Goal: Task Accomplishment & Management: Use online tool/utility

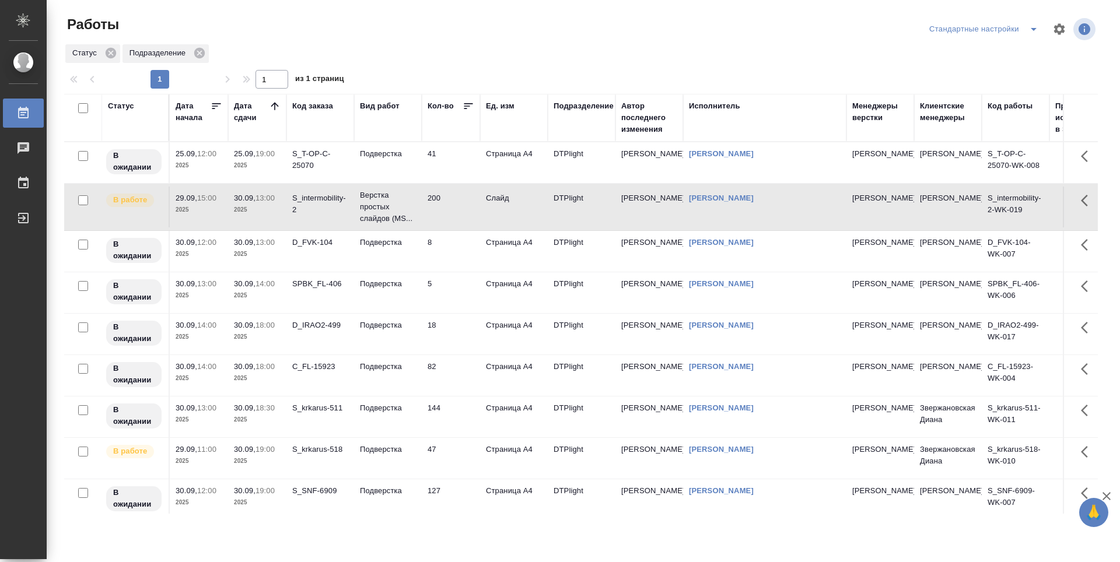
click at [215, 255] on p "2025" at bounding box center [199, 254] width 47 height 12
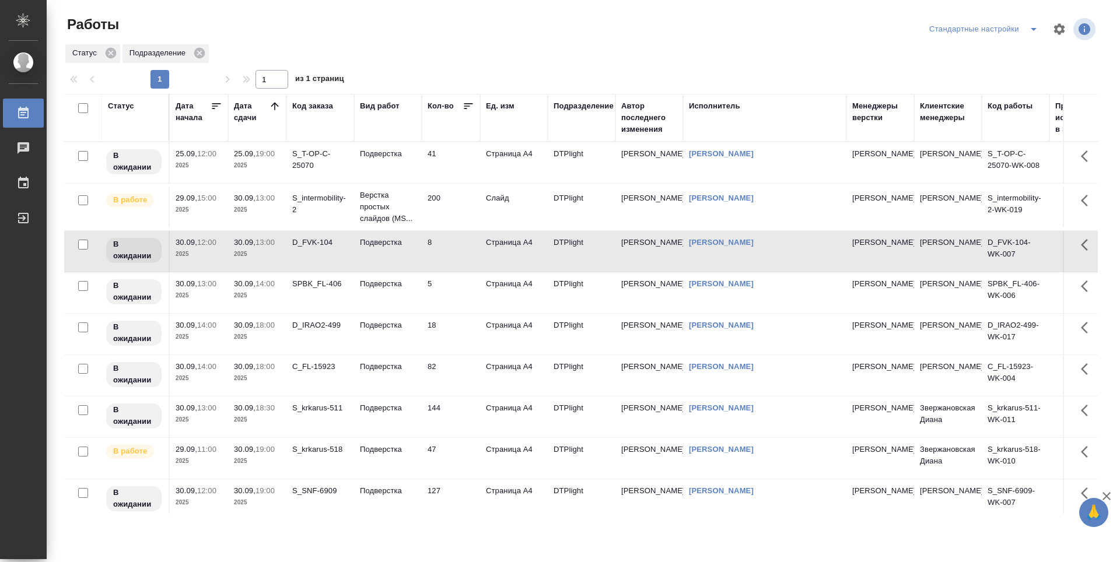
click at [205, 301] on p "2025" at bounding box center [199, 296] width 47 height 12
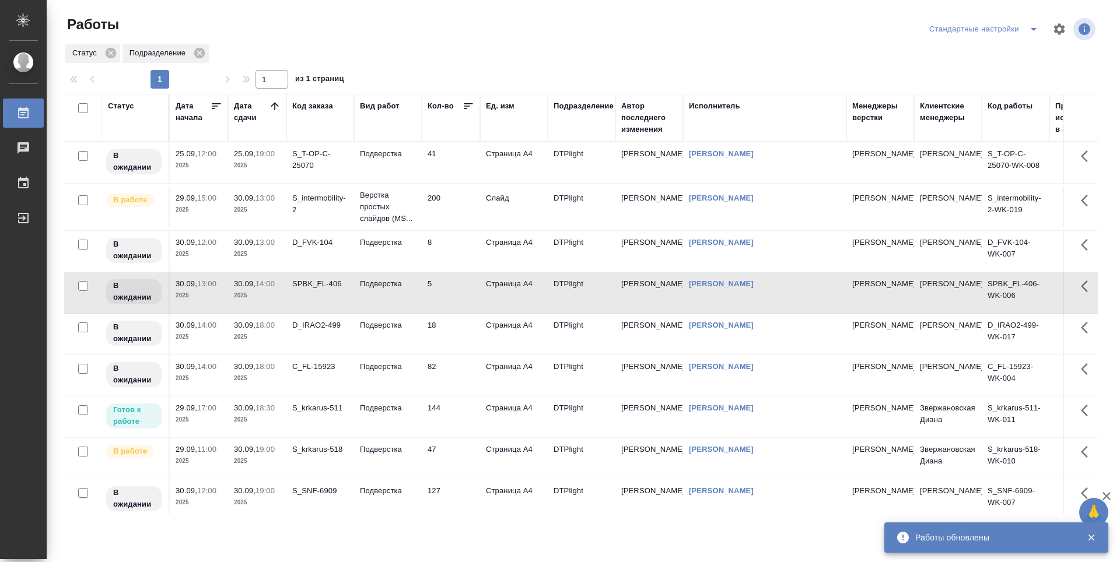
click at [455, 415] on td "144" at bounding box center [451, 417] width 58 height 41
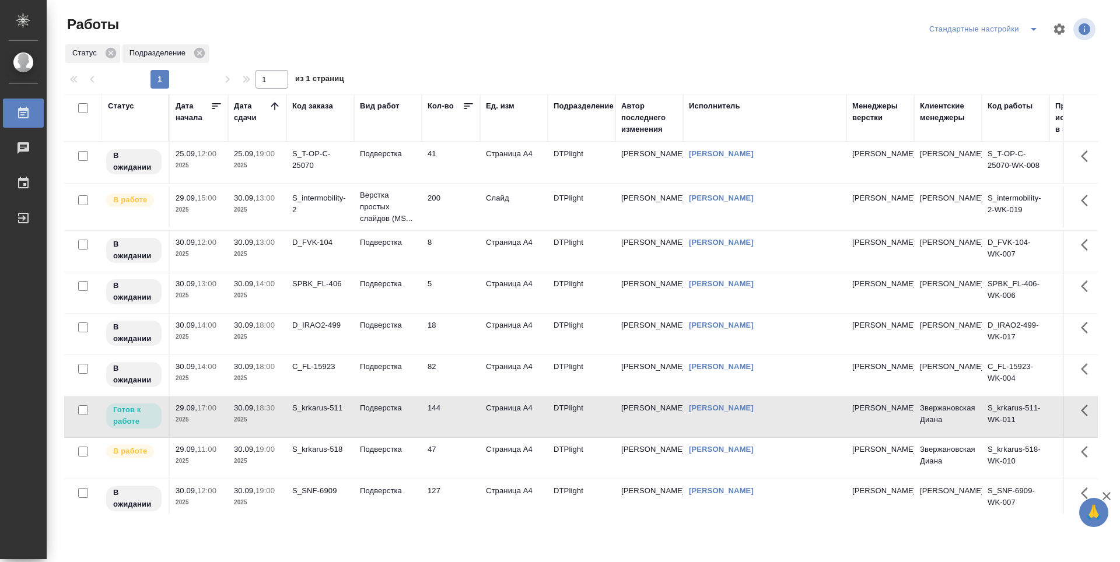
click at [468, 211] on td "200" at bounding box center [451, 207] width 58 height 41
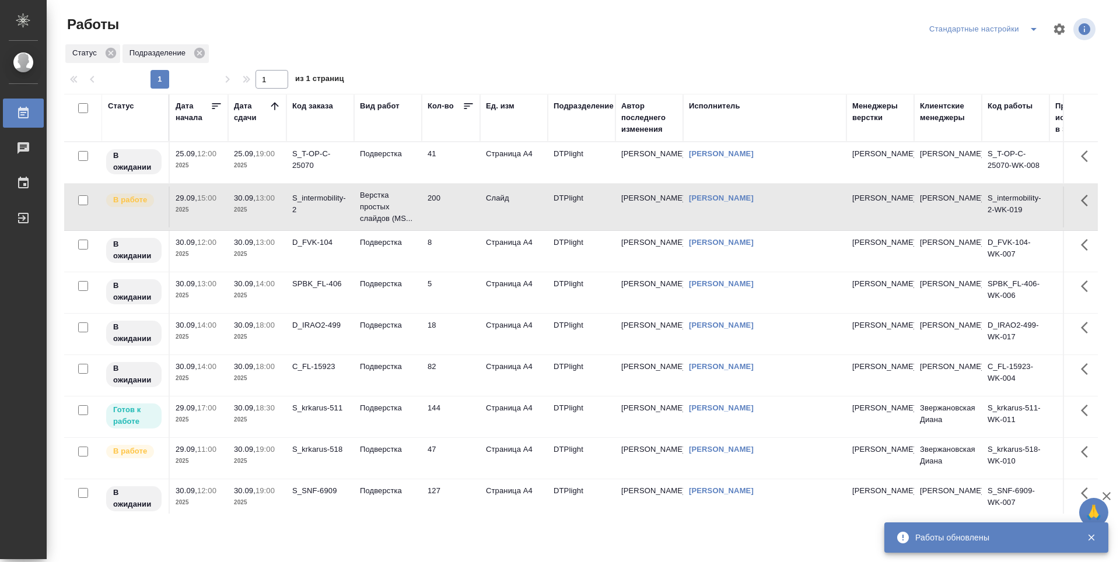
click at [450, 252] on td "8" at bounding box center [451, 251] width 58 height 41
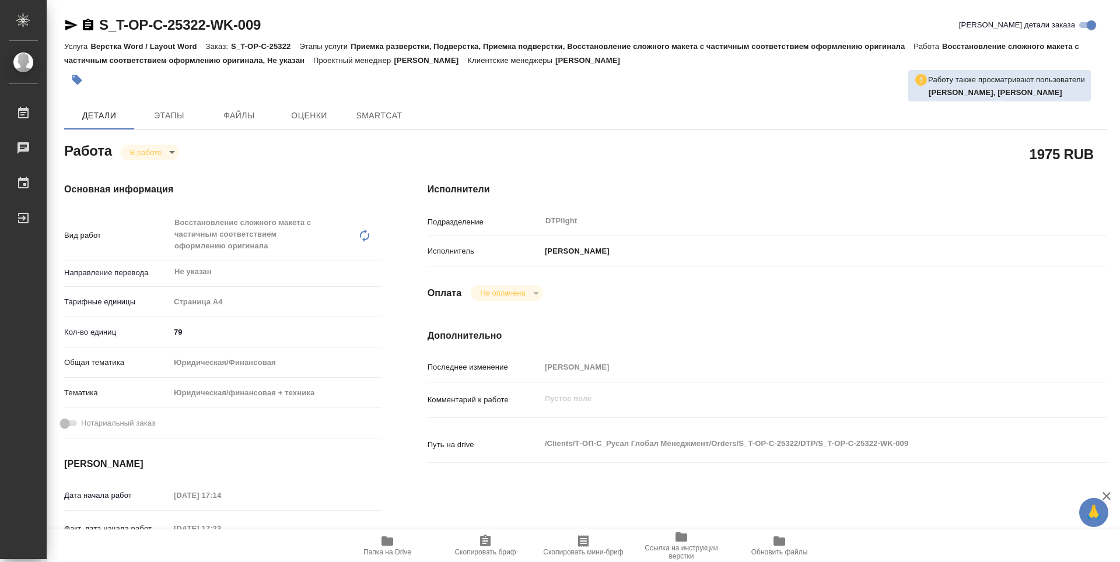
type textarea "x"
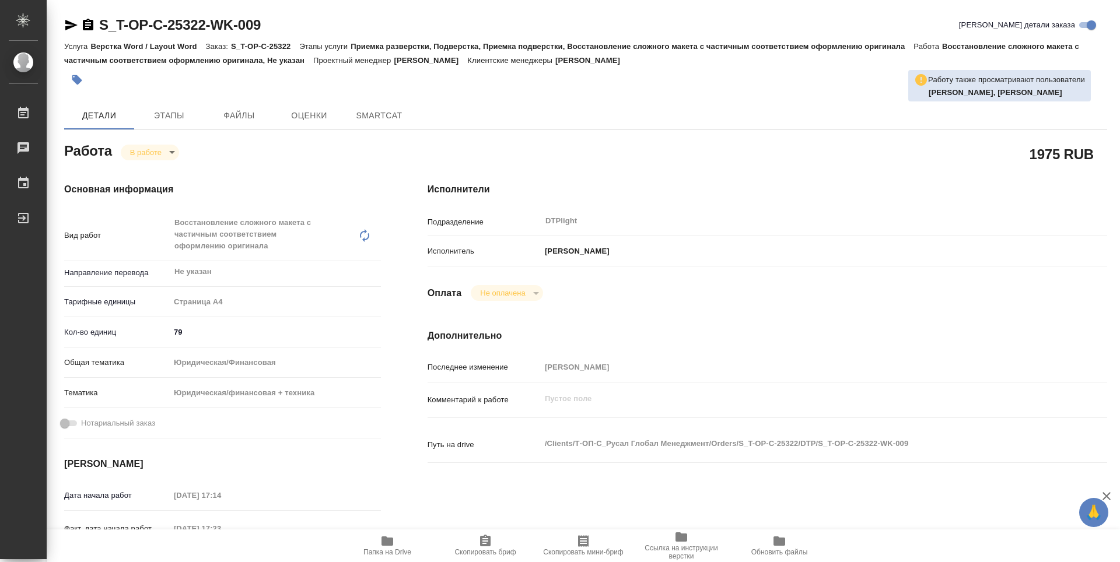
type textarea "x"
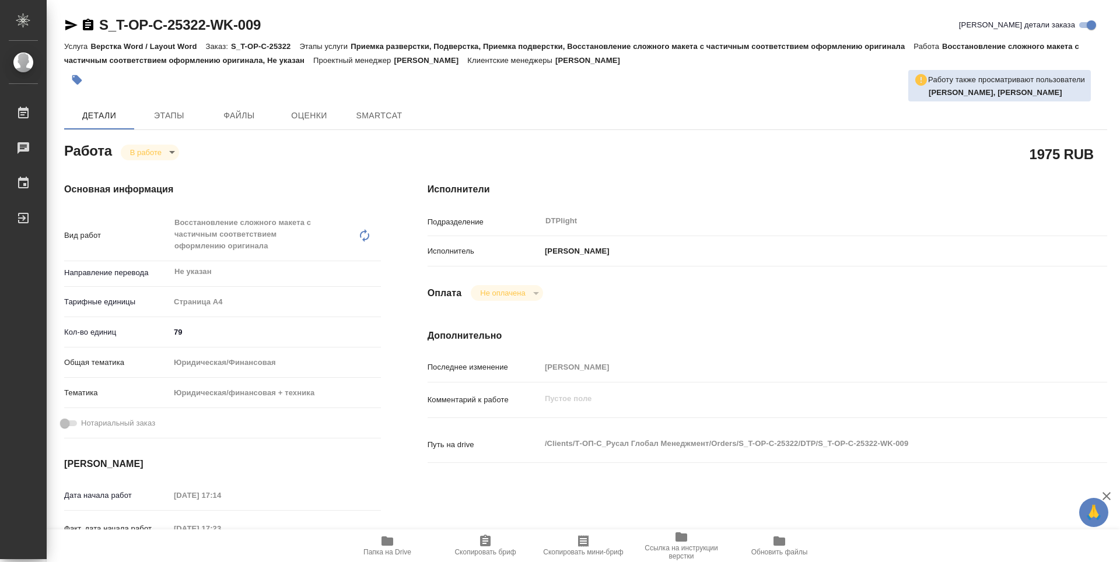
type textarea "x"
